Goal: Task Accomplishment & Management: Use online tool/utility

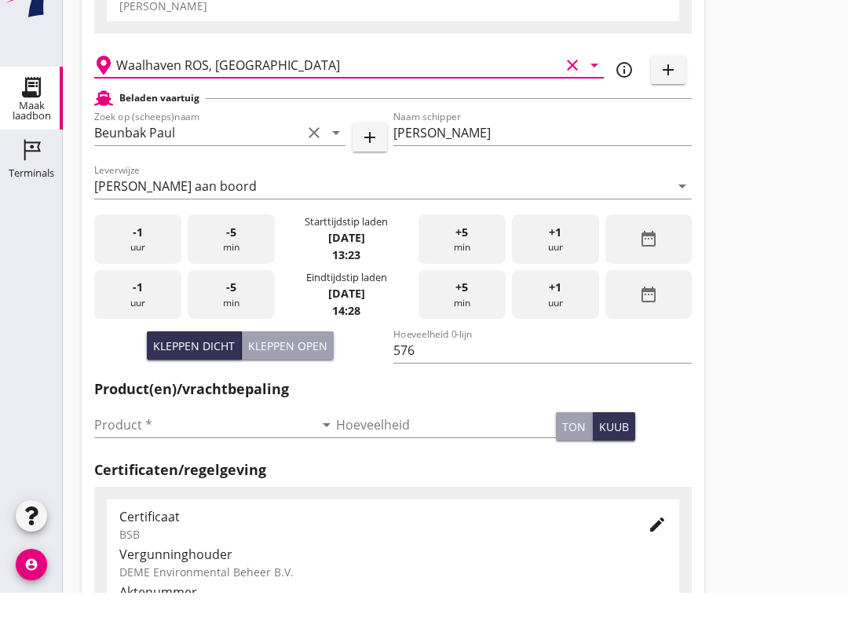
scroll to position [170, 0]
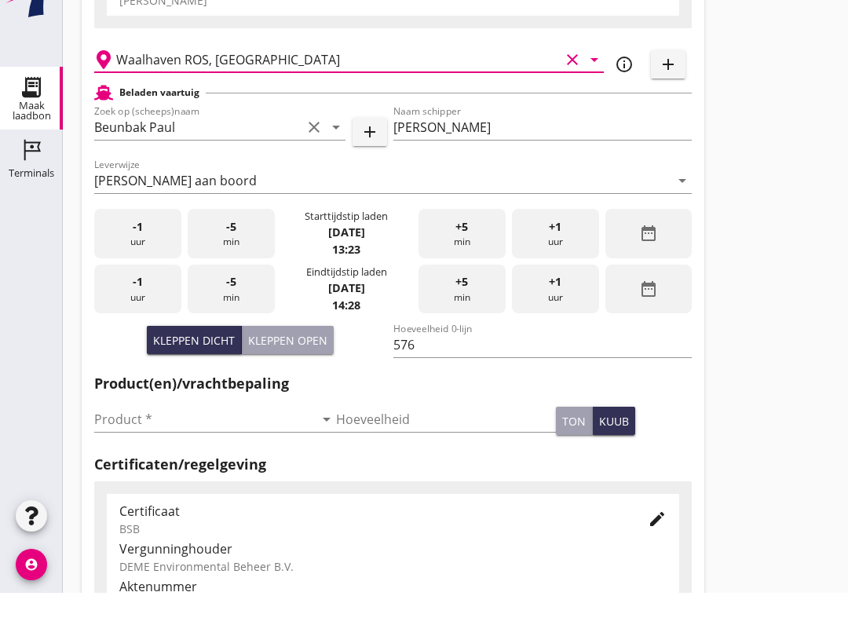
click at [112, 450] on input "Product *" at bounding box center [204, 462] width 220 height 25
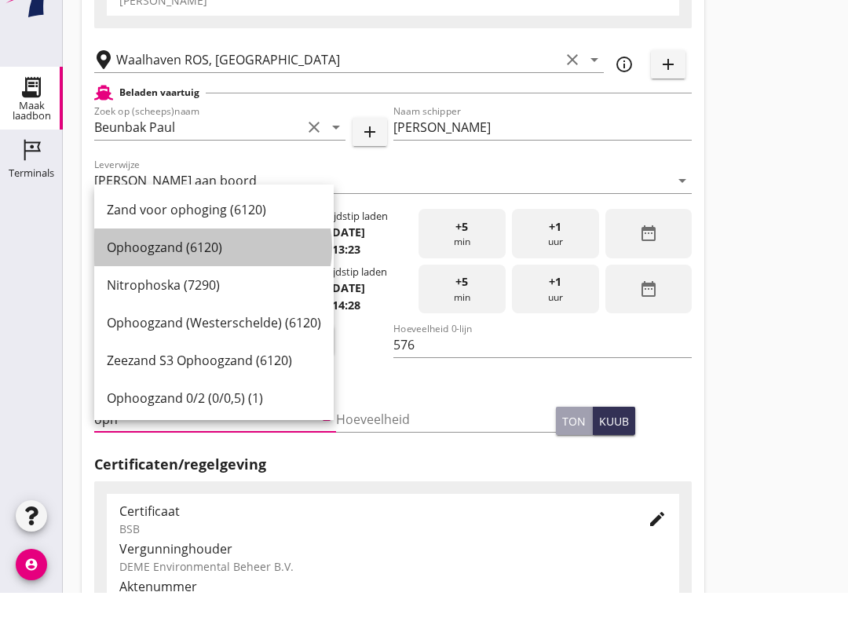
click at [130, 281] on div "Ophoogzand (6120)" at bounding box center [214, 290] width 214 height 19
type input "Ophoogzand (6120)"
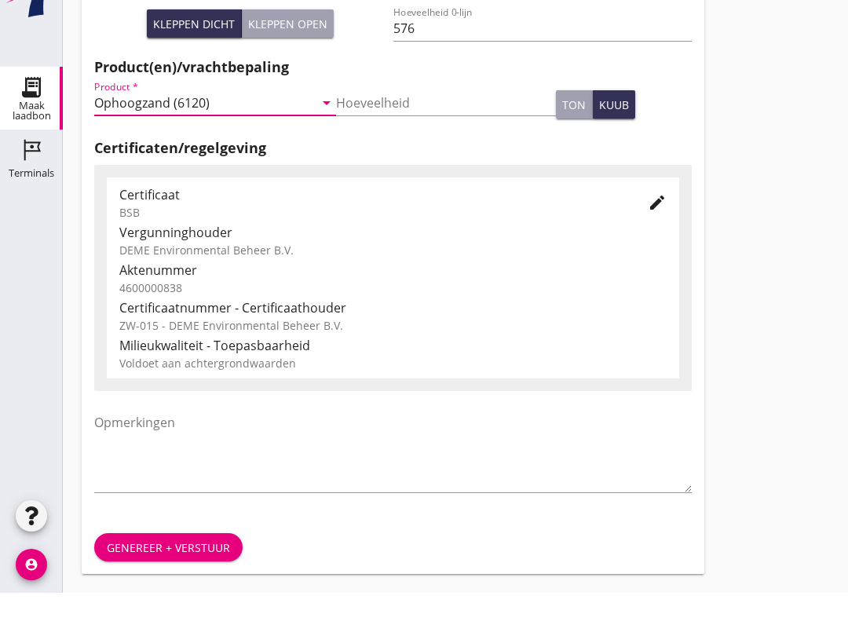
scroll to position [499, 0]
click at [126, 583] on div "Genereer + verstuur" at bounding box center [168, 591] width 123 height 16
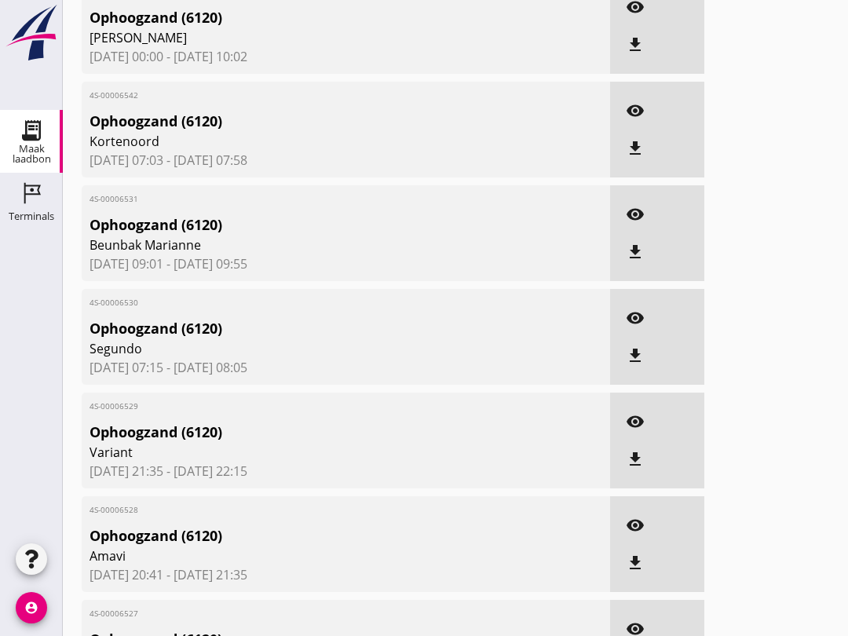
click at [17, 203] on div "Terminals" at bounding box center [32, 193] width 38 height 25
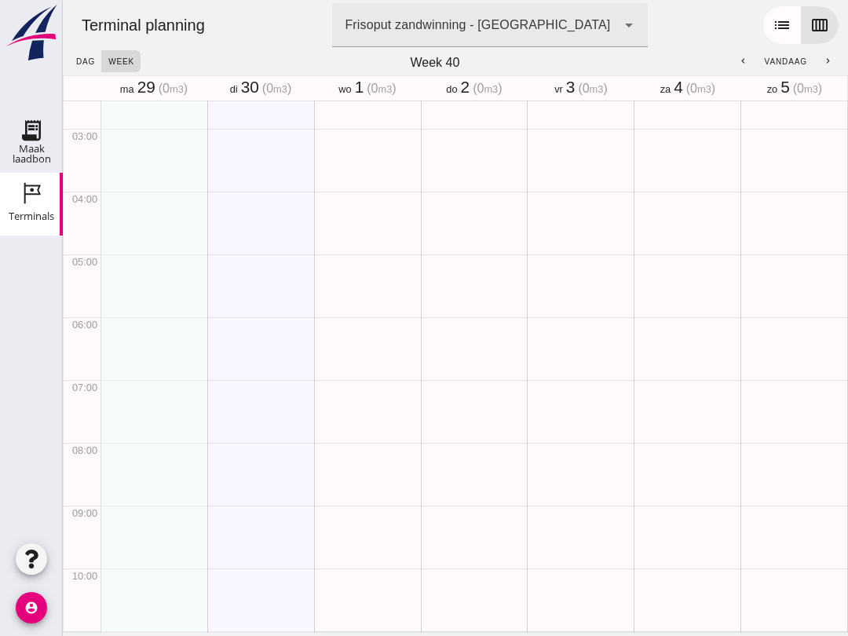
scroll to position [16, 0]
click at [26, 131] on use at bounding box center [31, 130] width 25 height 25
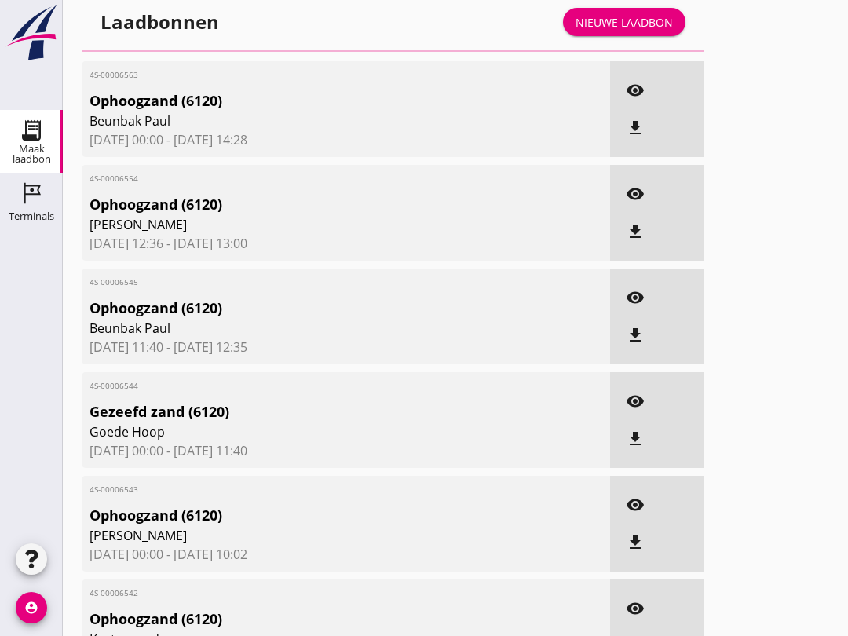
click at [591, 31] on div "Nieuwe laadbon" at bounding box center [624, 22] width 97 height 16
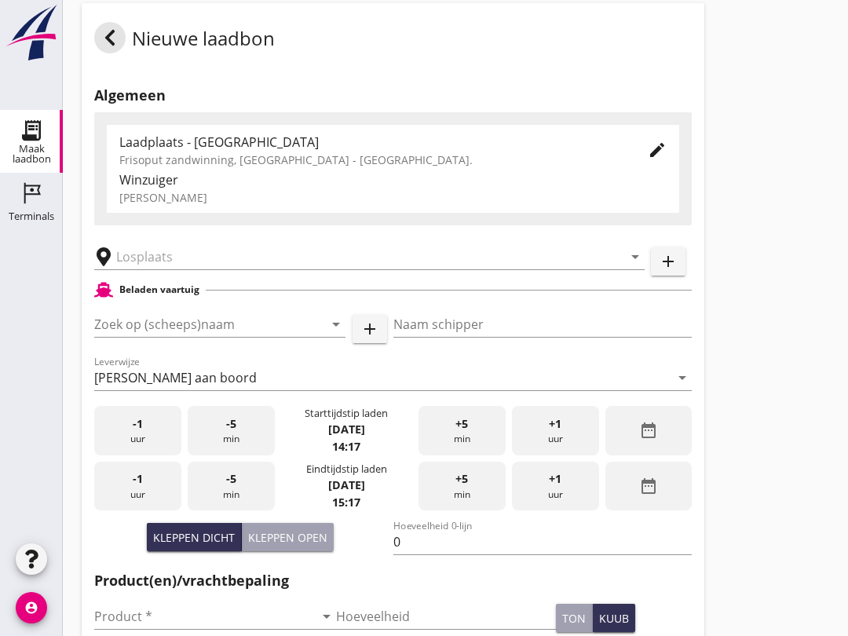
scroll to position [15, 0]
click at [124, 338] on input "Zoek op (scheeps)naam" at bounding box center [197, 325] width 207 height 25
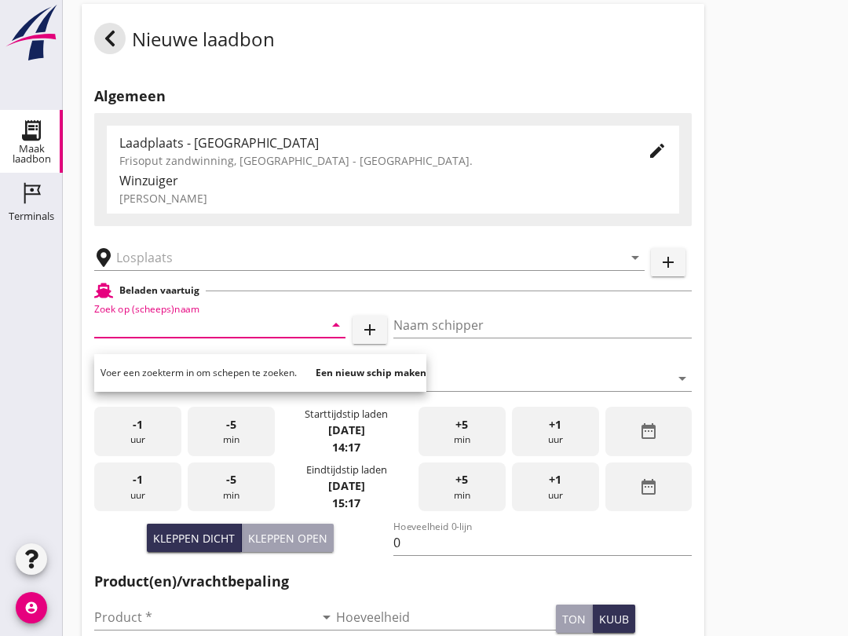
scroll to position [14, 0]
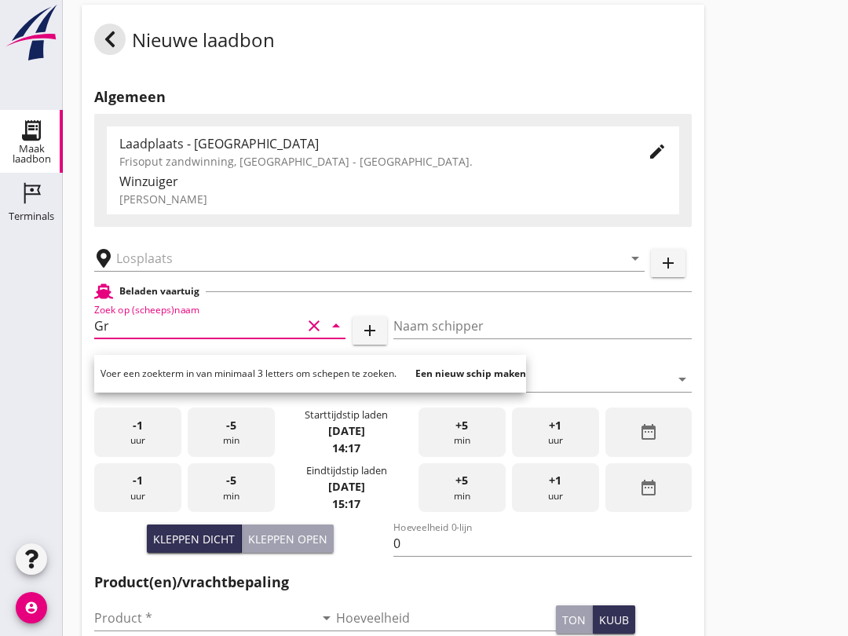
type input "G"
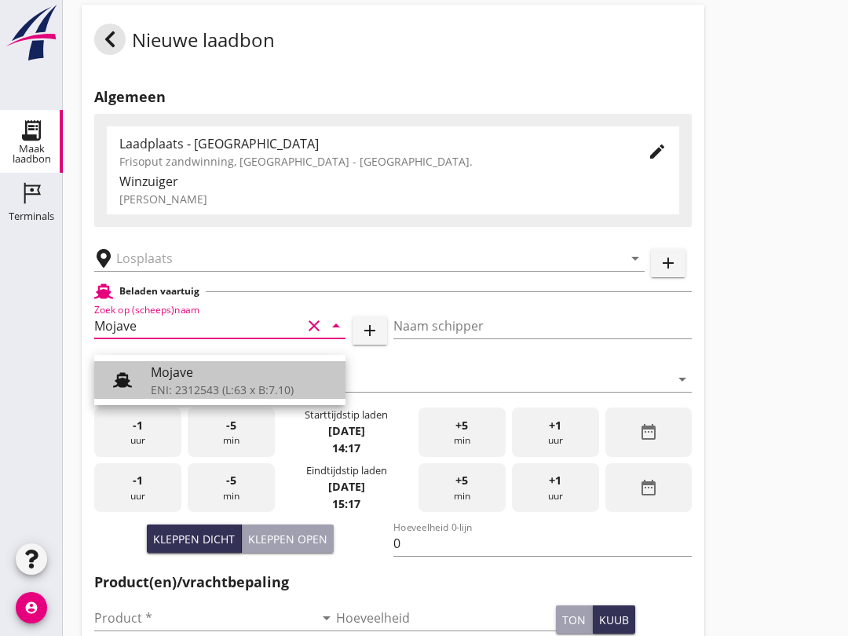
click at [155, 391] on div "ENI: 2312543 (L:63 x B:7.10)" at bounding box center [242, 390] width 182 height 16
type input "Mojave"
type input "[PERSON_NAME]"
type input "355"
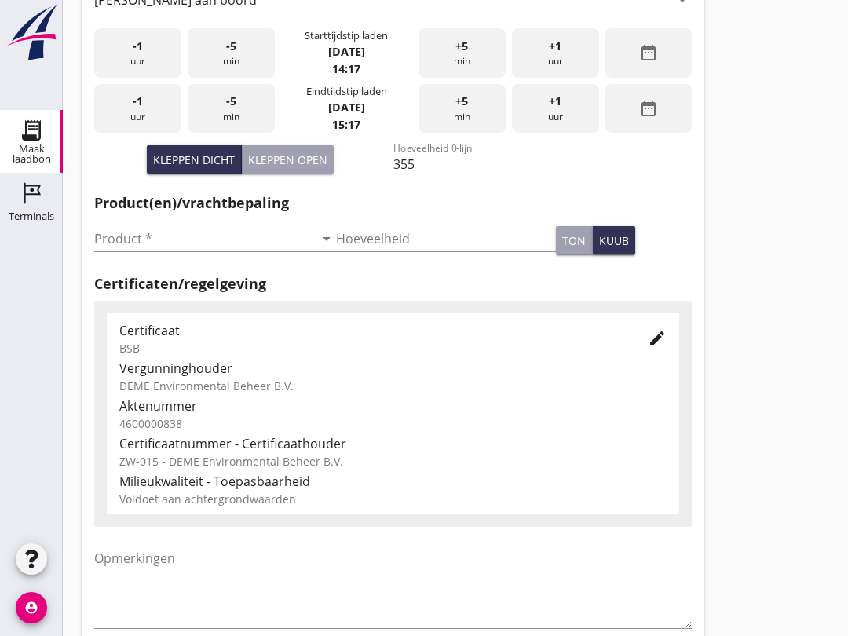
scroll to position [389, 0]
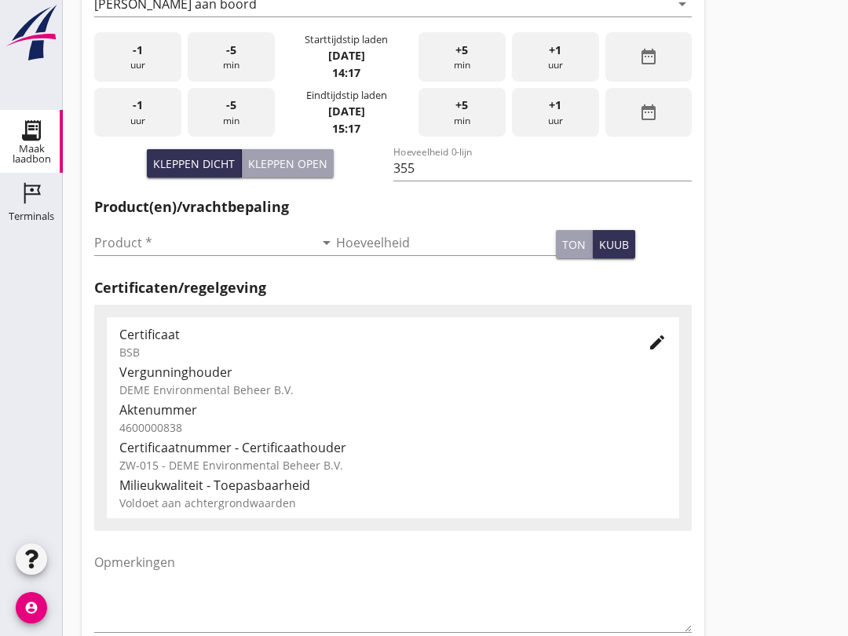
click at [104, 251] on input "Product *" at bounding box center [204, 242] width 220 height 25
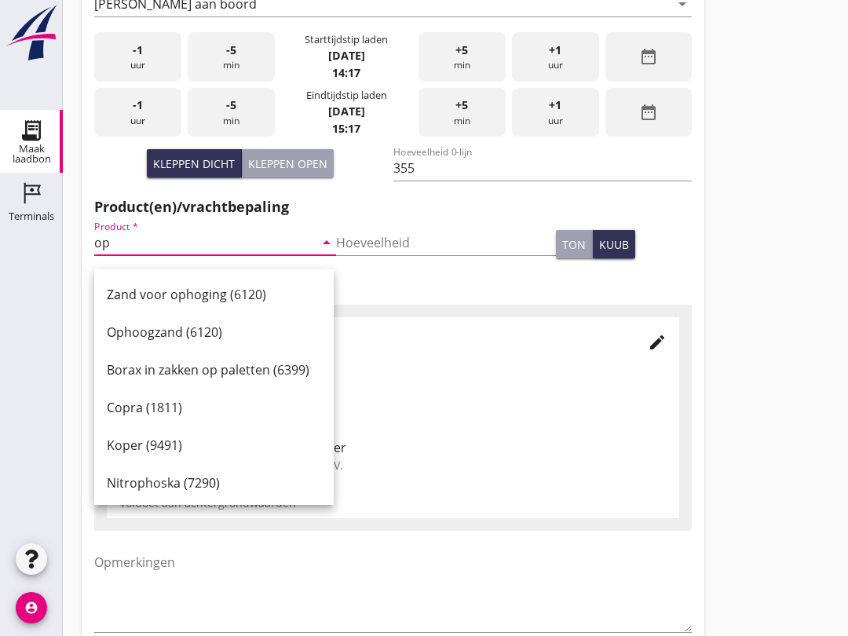
click at [119, 328] on div "Ophoogzand (6120)" at bounding box center [214, 332] width 214 height 19
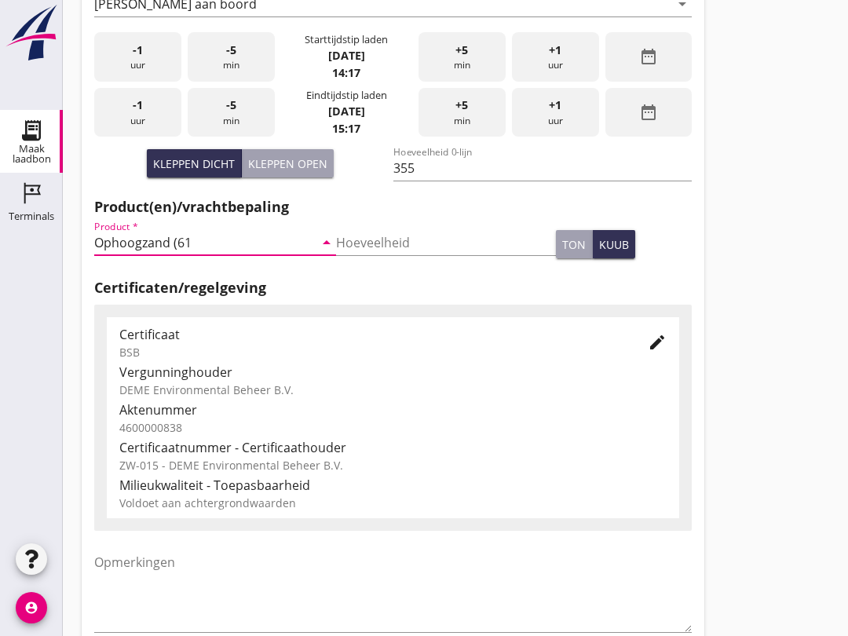
type input "Ophoogzand (6"
